Goal: Navigation & Orientation: Find specific page/section

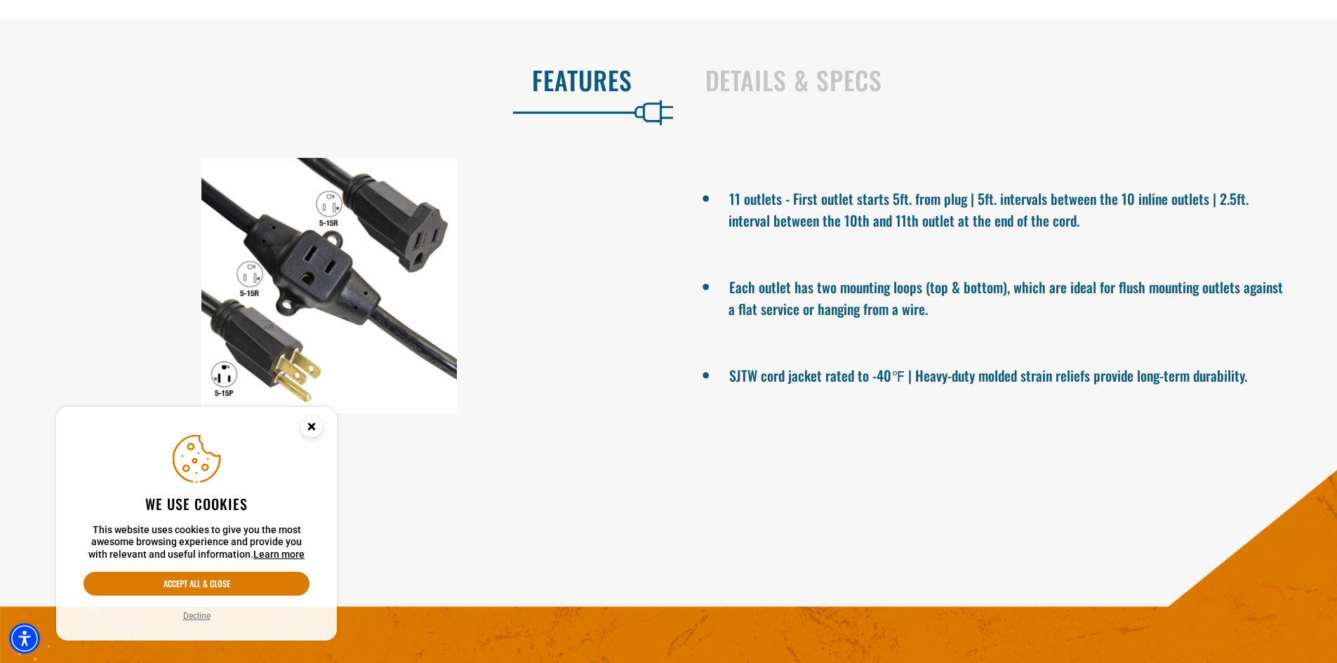
scroll to position [842, 0]
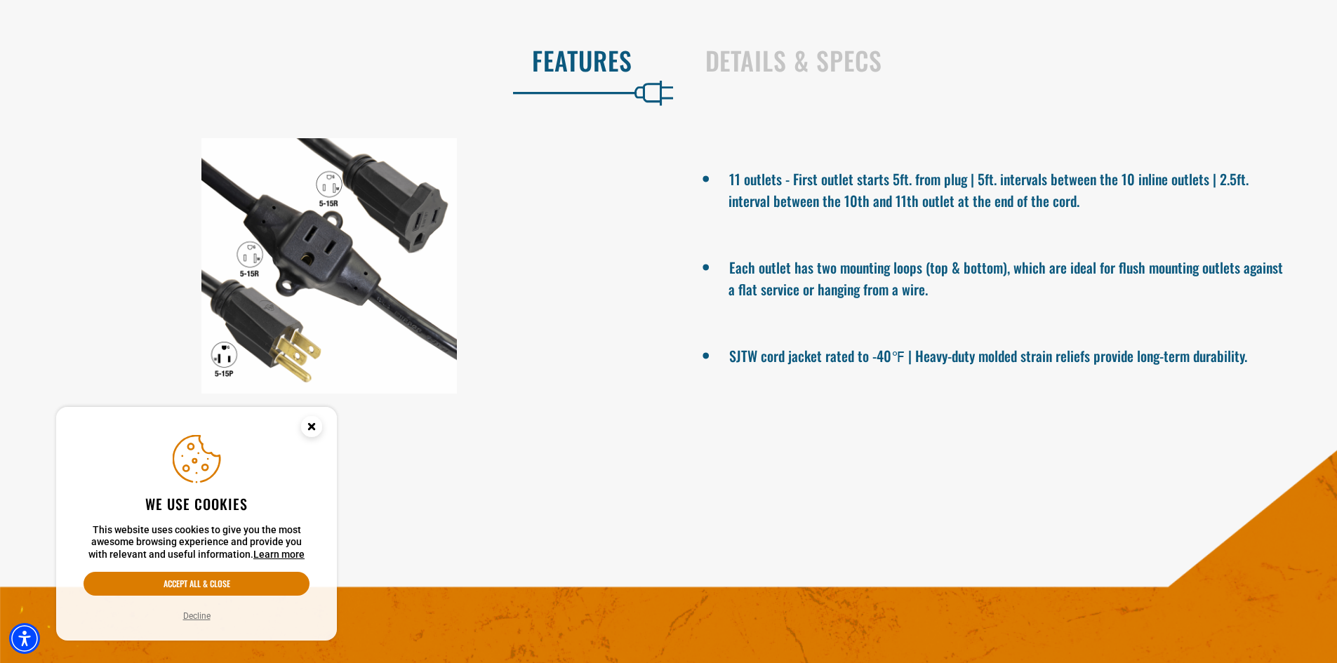
click at [313, 427] on icon "Close this option" at bounding box center [311, 426] width 5 height 5
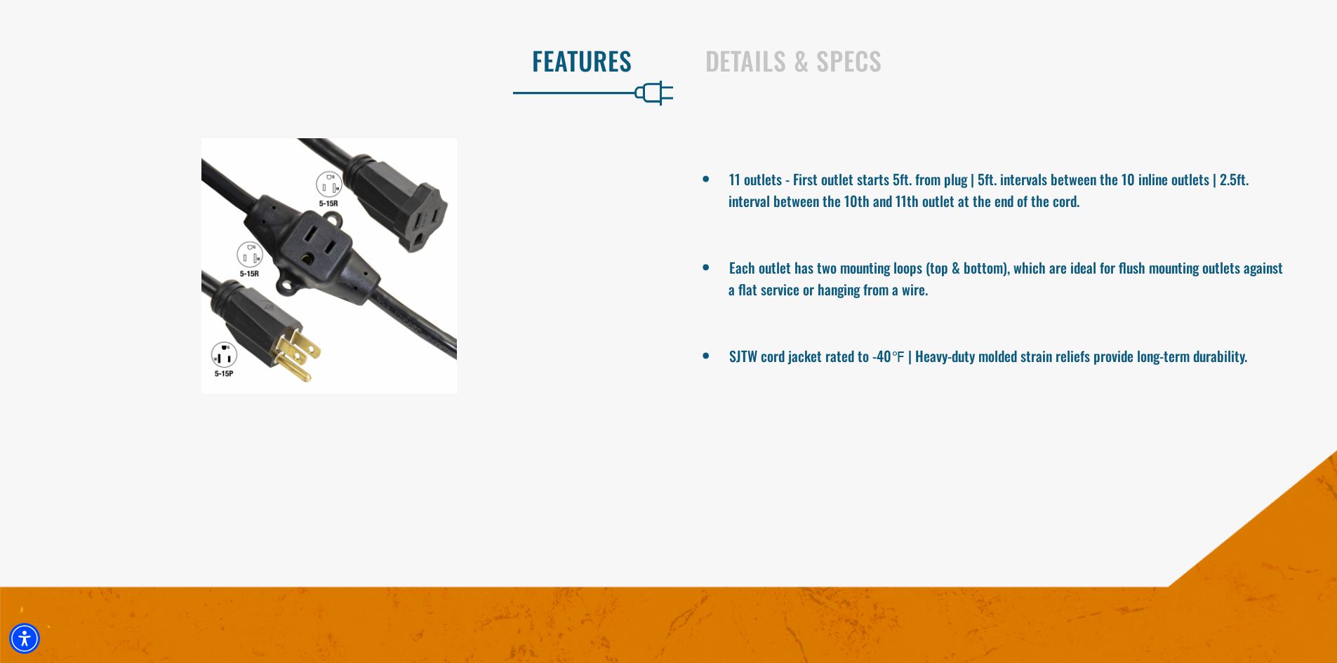
click at [368, 244] on div at bounding box center [329, 265] width 658 height 255
click at [769, 60] on h2 "Details & Specs" at bounding box center [1006, 60] width 603 height 29
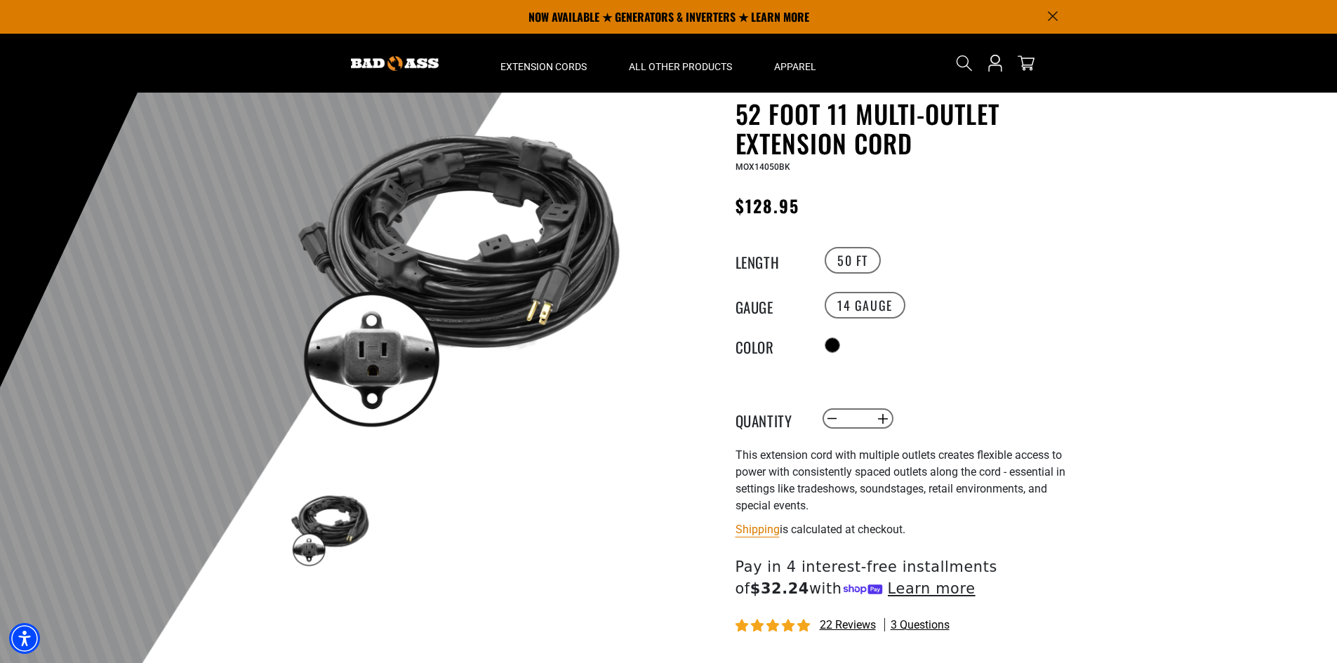
scroll to position [0, 0]
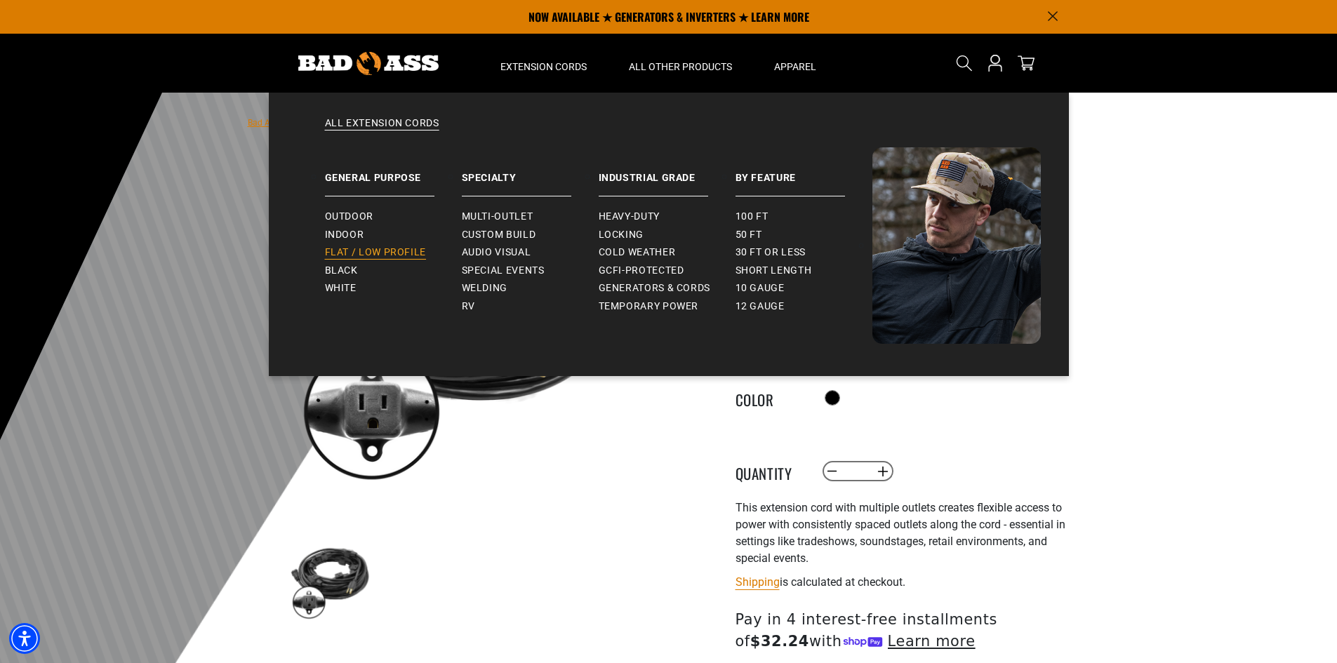
click at [402, 253] on span "Flat / Low Profile" at bounding box center [376, 252] width 102 height 13
click at [516, 253] on span "Audio Visual" at bounding box center [496, 252] width 69 height 13
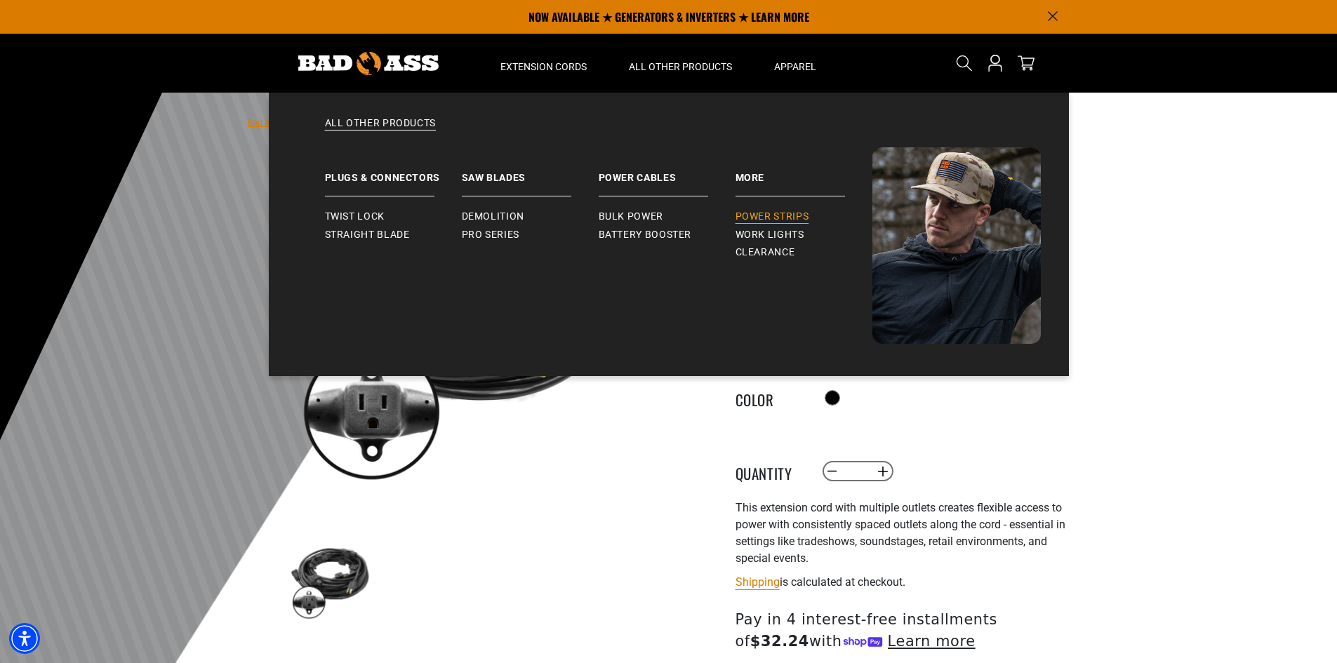
click at [780, 214] on span "Power Strips" at bounding box center [772, 217] width 74 height 13
